Goal: Task Accomplishment & Management: Use online tool/utility

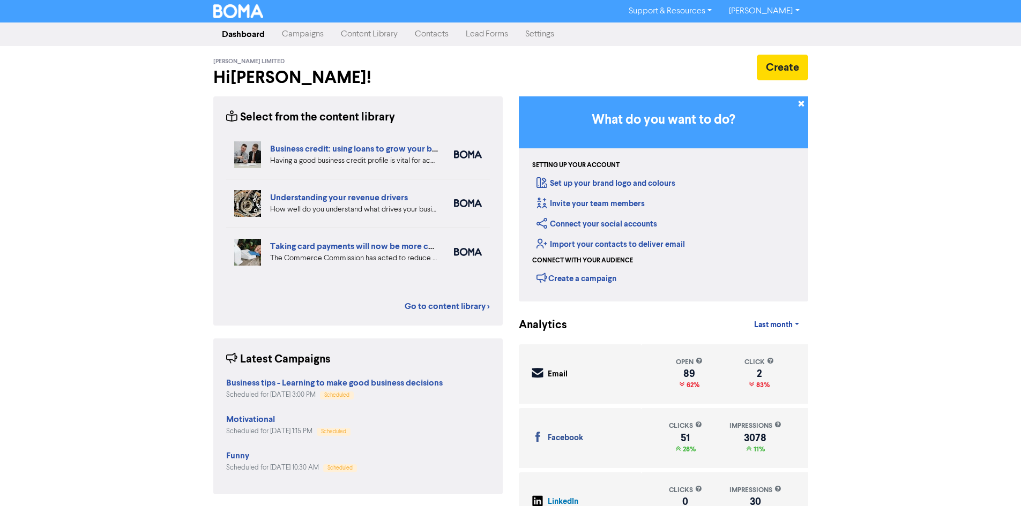
click at [304, 36] on link "Campaigns" at bounding box center [302, 34] width 59 height 21
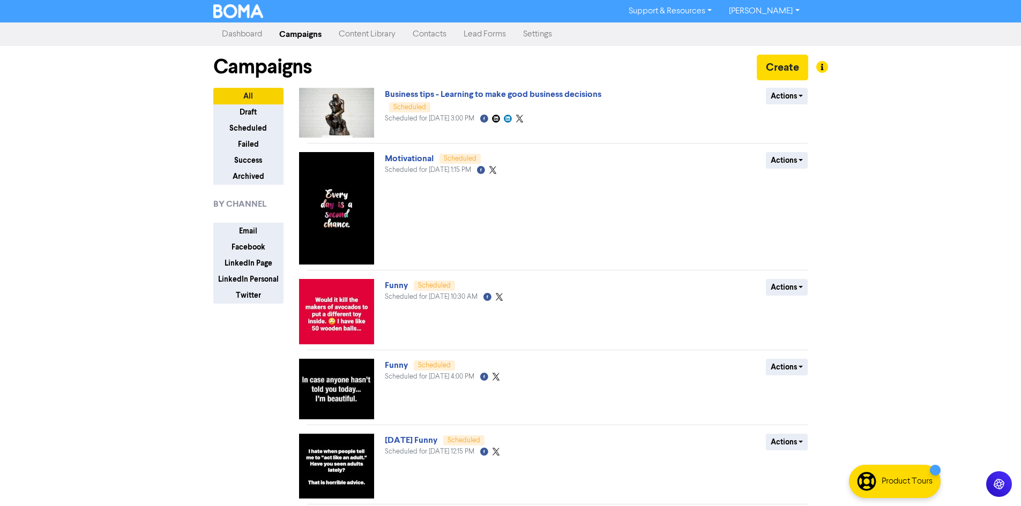
click at [251, 230] on button "Email" at bounding box center [248, 231] width 70 height 17
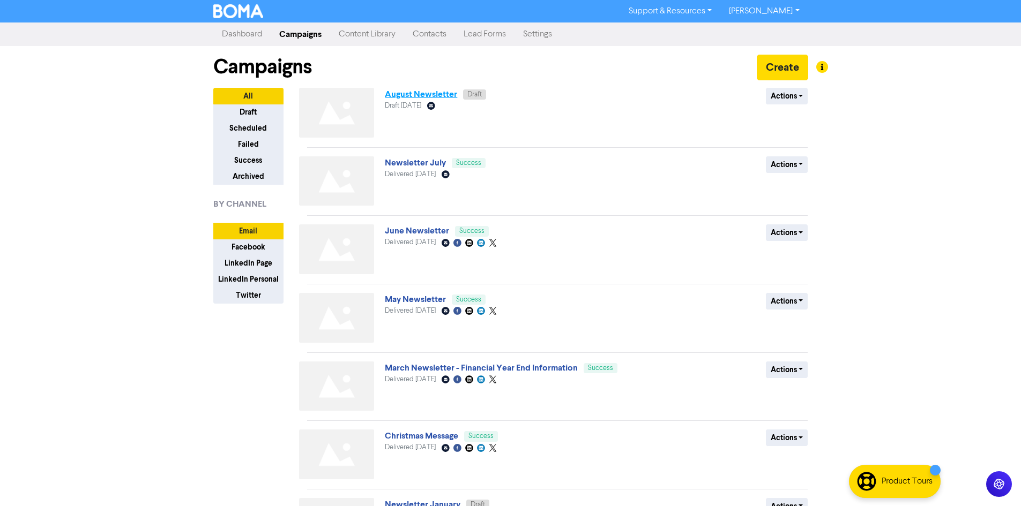
click at [401, 95] on link "August Newsletter" at bounding box center [421, 94] width 72 height 11
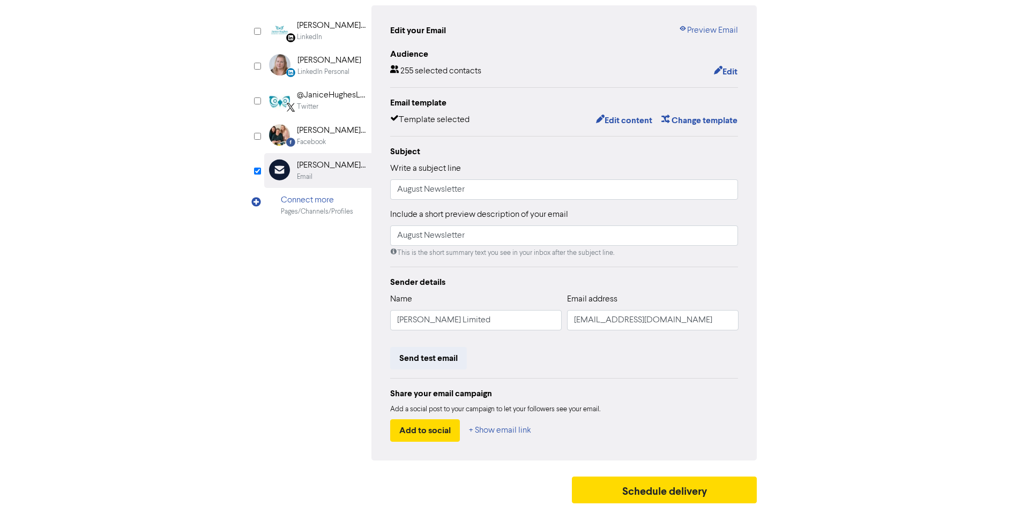
scroll to position [108, 0]
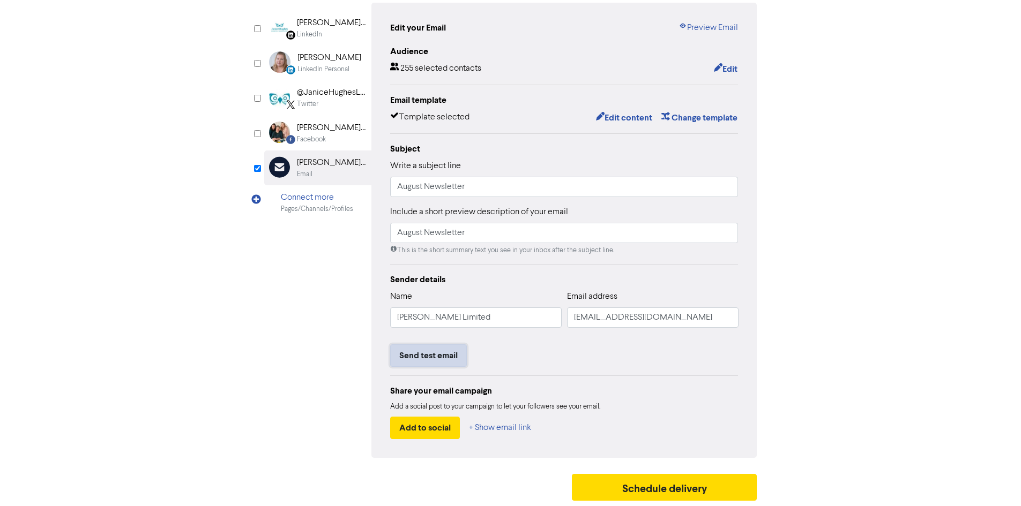
click at [439, 361] on button "Send test email" at bounding box center [428, 356] width 77 height 23
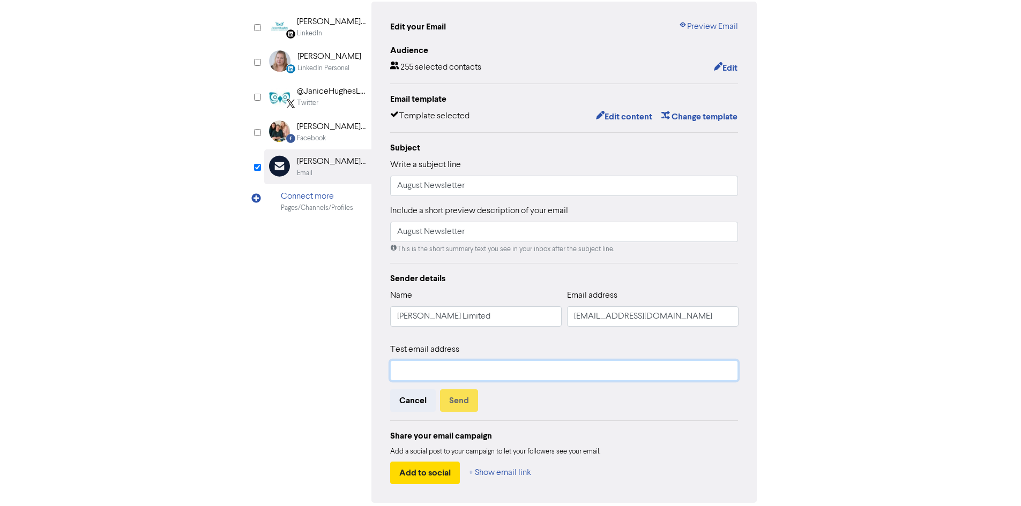
click at [440, 375] on input "text" at bounding box center [564, 371] width 348 height 20
type input "[PERSON_NAME][EMAIL_ADDRESS][DOMAIN_NAME]"
click at [467, 402] on button "Send" at bounding box center [459, 401] width 38 height 23
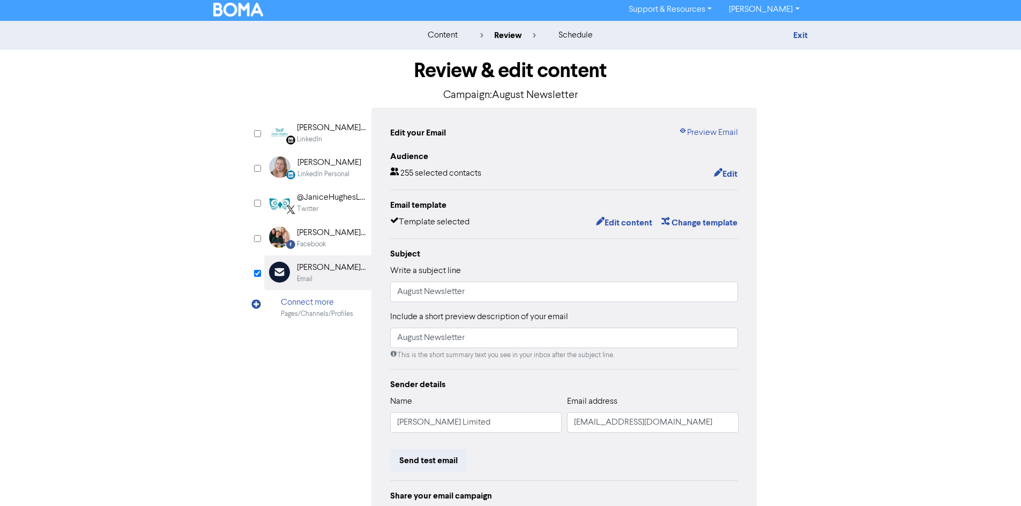
scroll to position [0, 0]
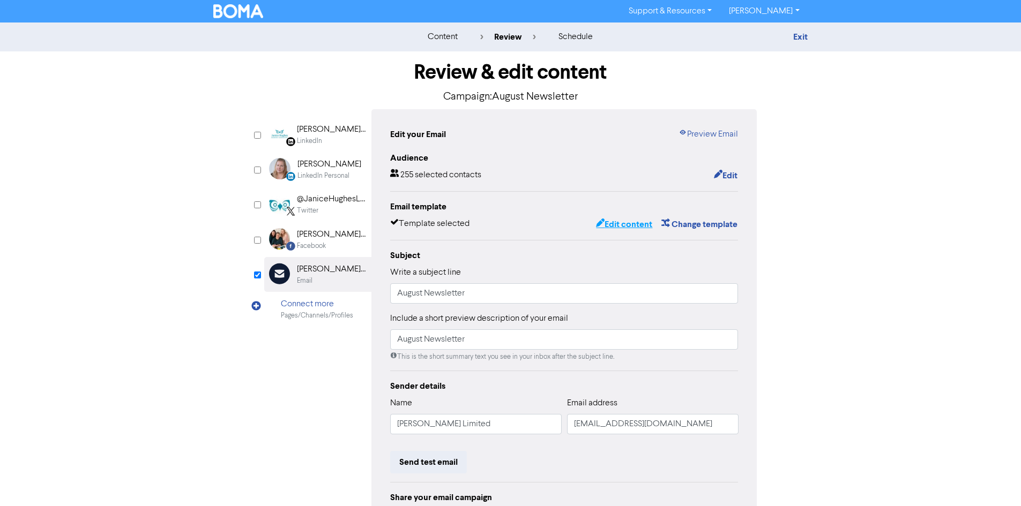
click at [628, 227] on button "Edit content" at bounding box center [623, 225] width 57 height 14
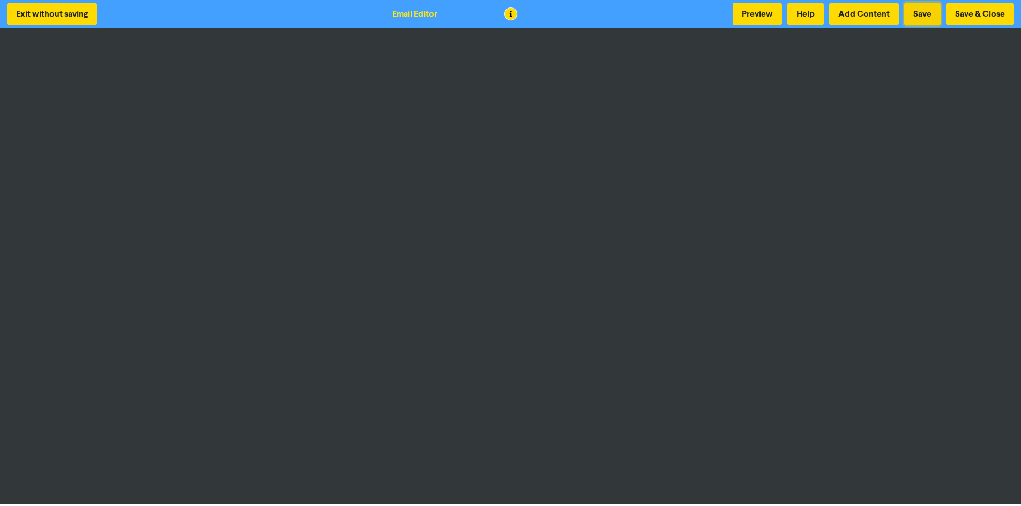
click at [925, 16] on button "Save" at bounding box center [922, 14] width 36 height 23
